Goal: Task Accomplishment & Management: Use online tool/utility

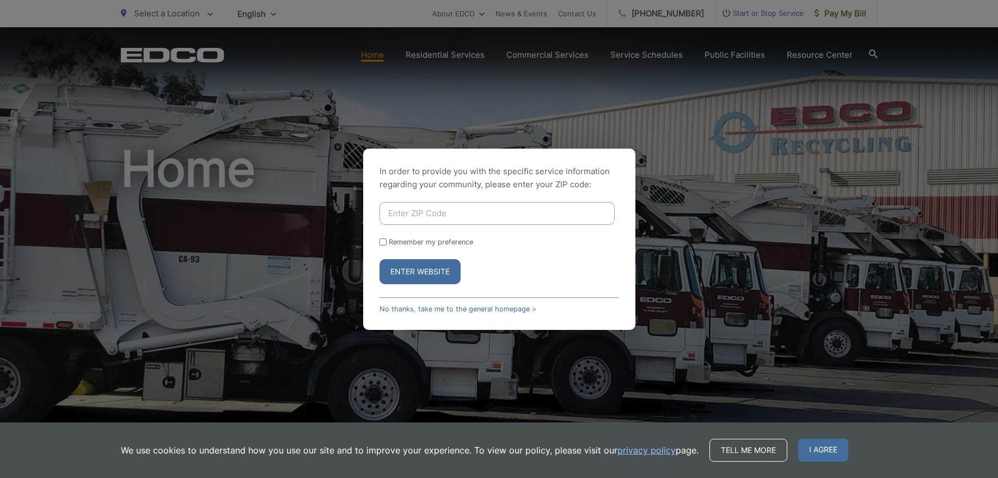
click at [410, 220] on input "Enter ZIP Code" at bounding box center [497, 213] width 235 height 23
type input "92020"
click at [423, 267] on button "Enter Website" at bounding box center [420, 271] width 81 height 25
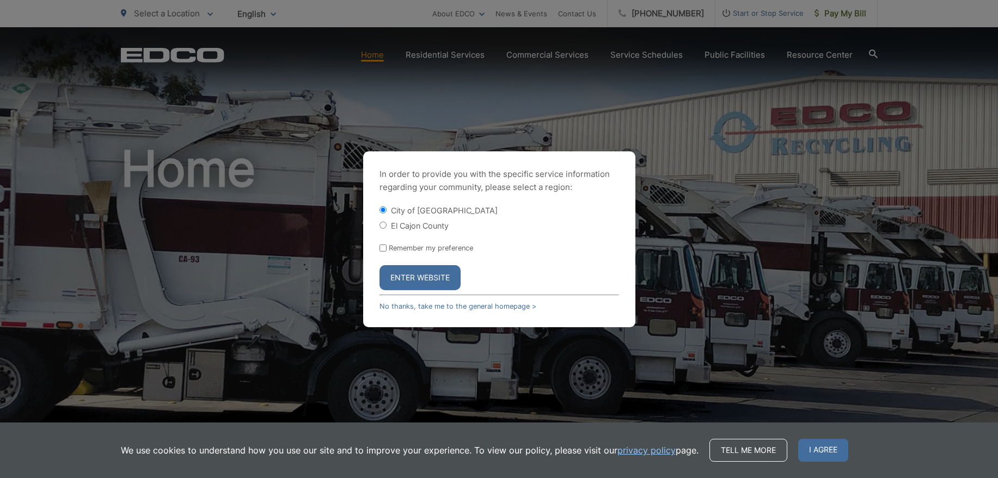
click at [382, 223] on input "El Cajon County" at bounding box center [383, 225] width 7 height 7
radio input "true"
click at [407, 271] on button "Enter Website" at bounding box center [420, 277] width 81 height 25
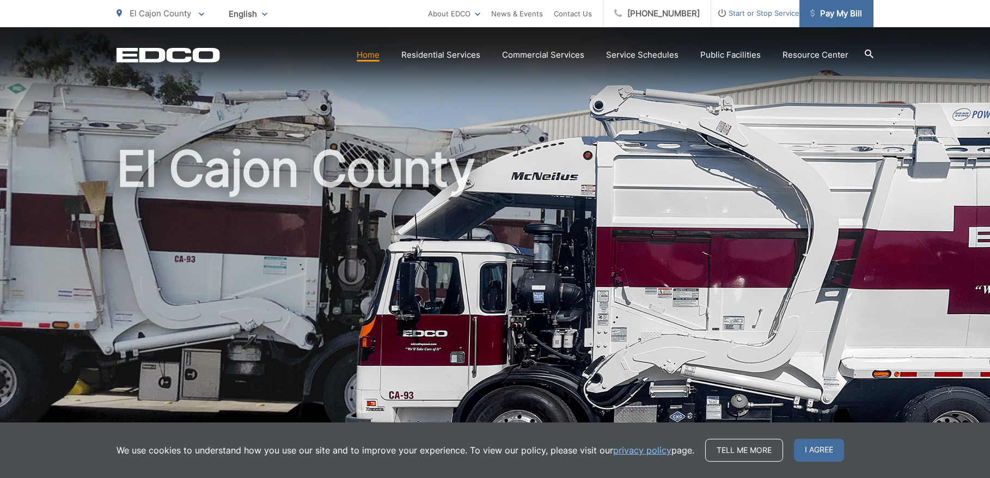
click at [830, 13] on span "Pay My Bill" at bounding box center [836, 13] width 52 height 13
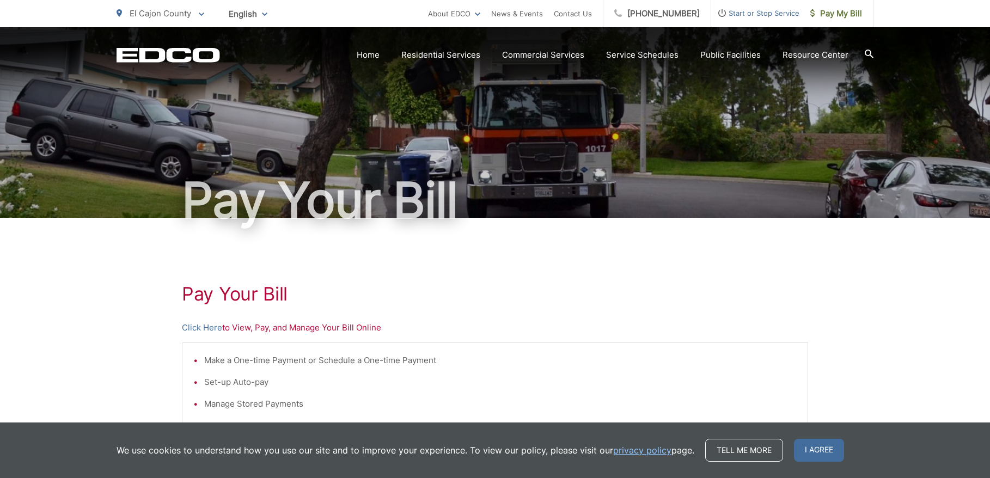
scroll to position [217, 0]
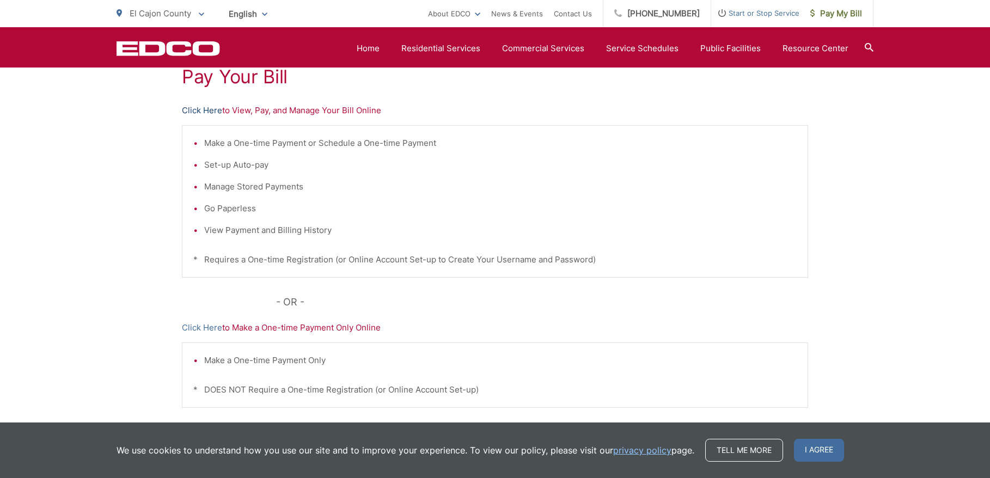
click at [206, 108] on link "Click Here" at bounding box center [202, 110] width 40 height 13
